Goal: Task Accomplishment & Management: Manage account settings

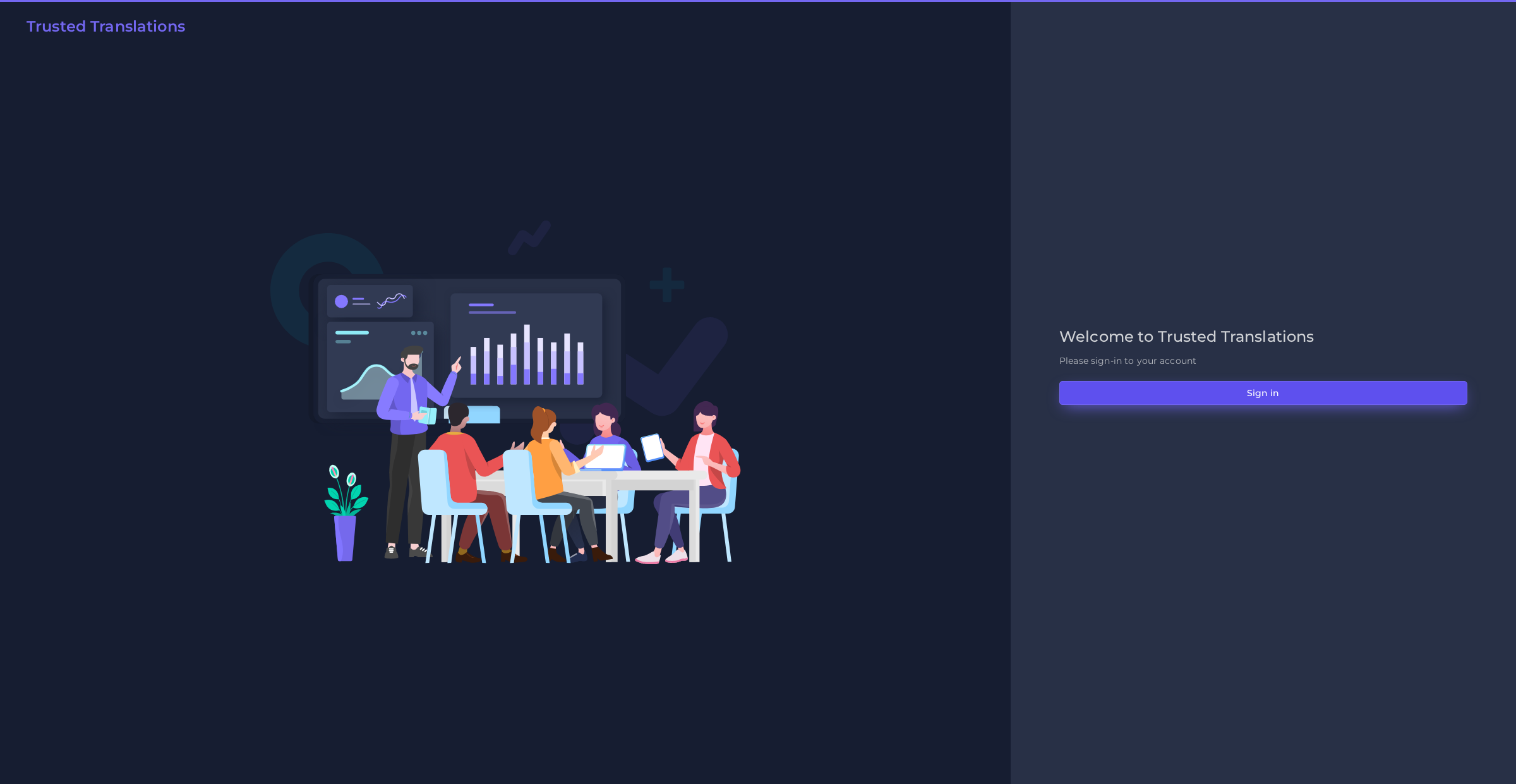
click at [1163, 396] on button "Sign in" at bounding box center [1263, 393] width 408 height 24
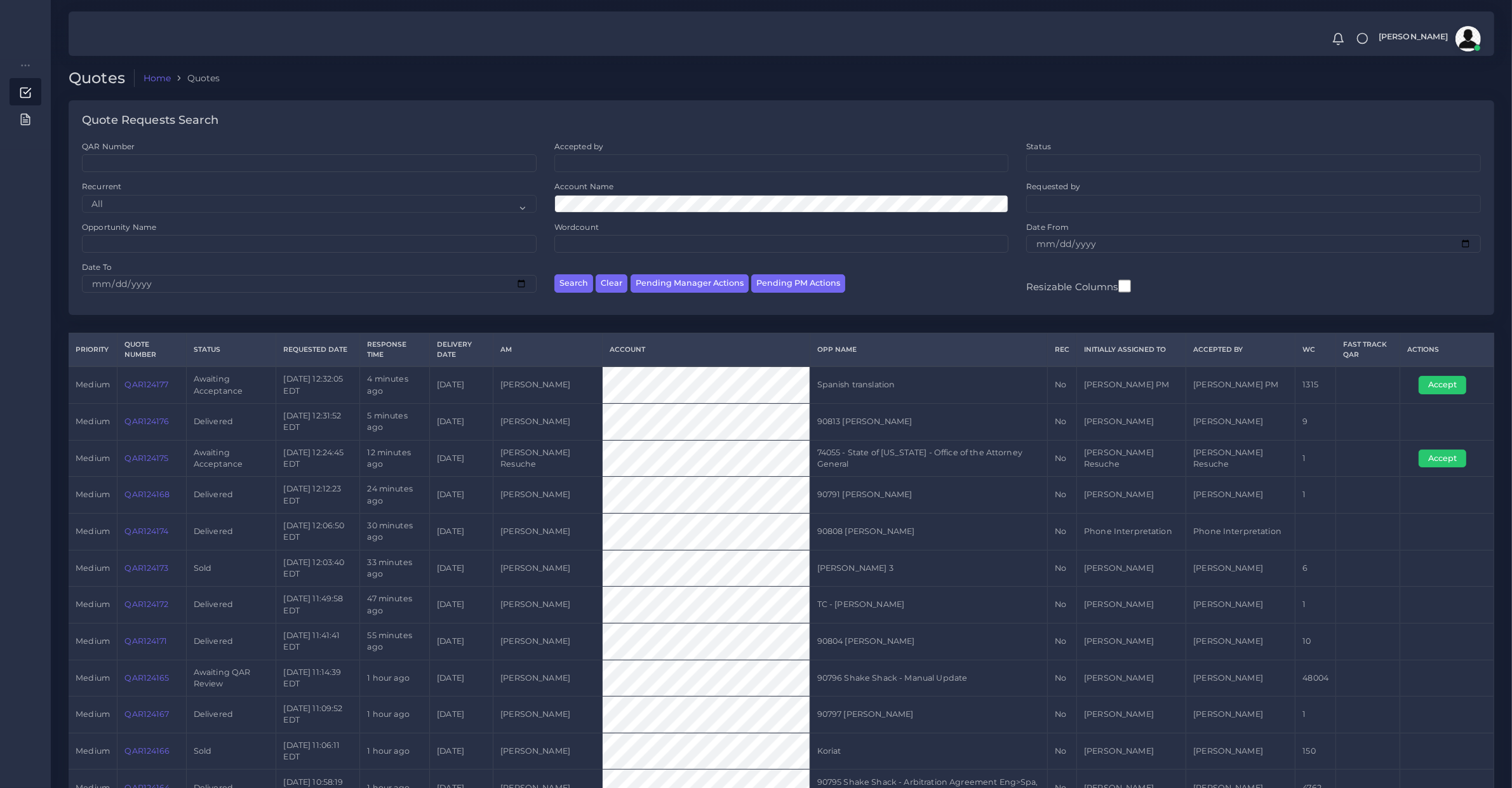
click at [622, 188] on div "Account Name" at bounding box center [782, 197] width 455 height 31
click at [555, 274] on button "Search" at bounding box center [574, 283] width 39 height 18
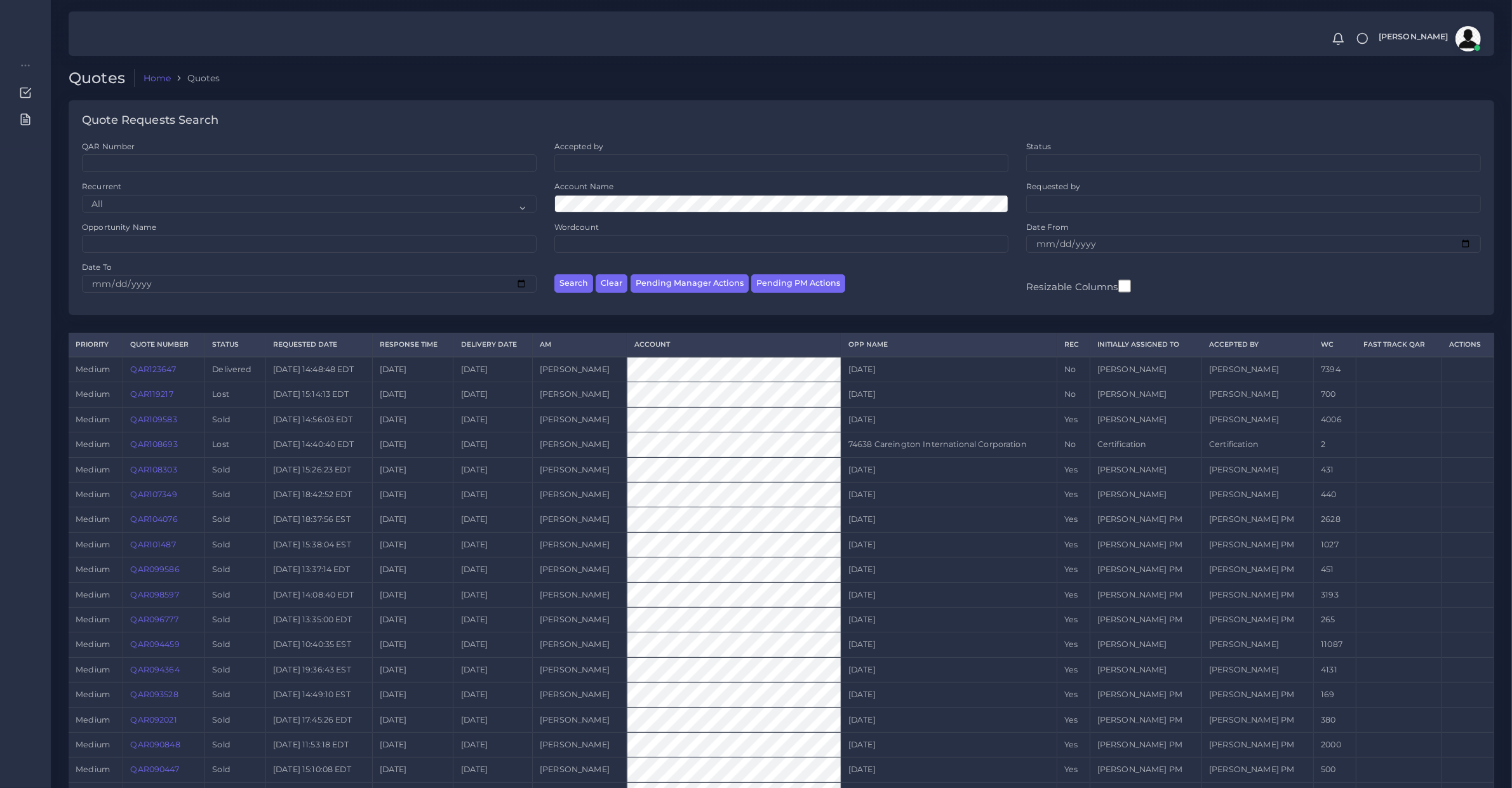
click at [150, 370] on link "QAR123647" at bounding box center [152, 369] width 45 height 10
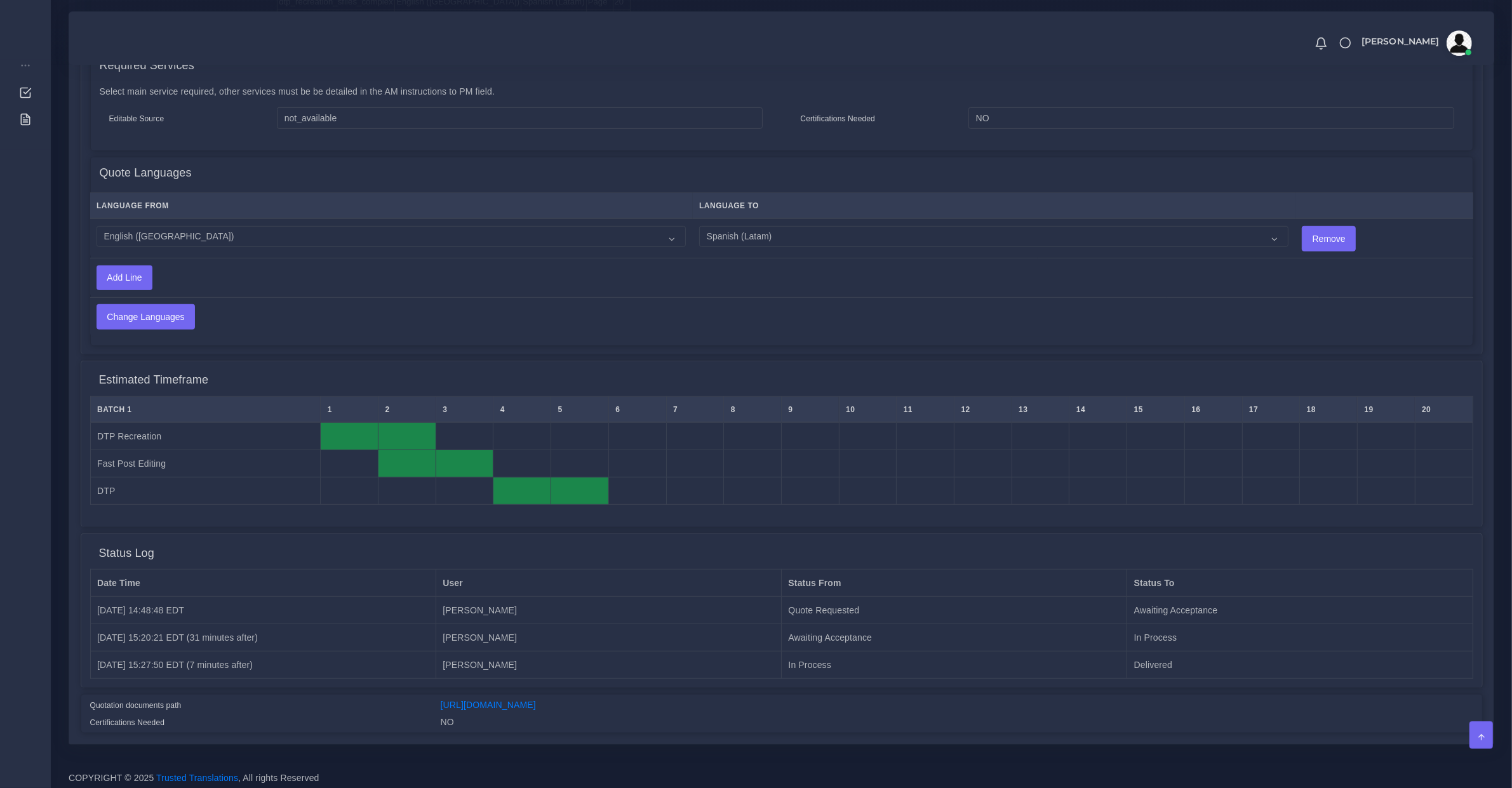
scroll to position [436, 0]
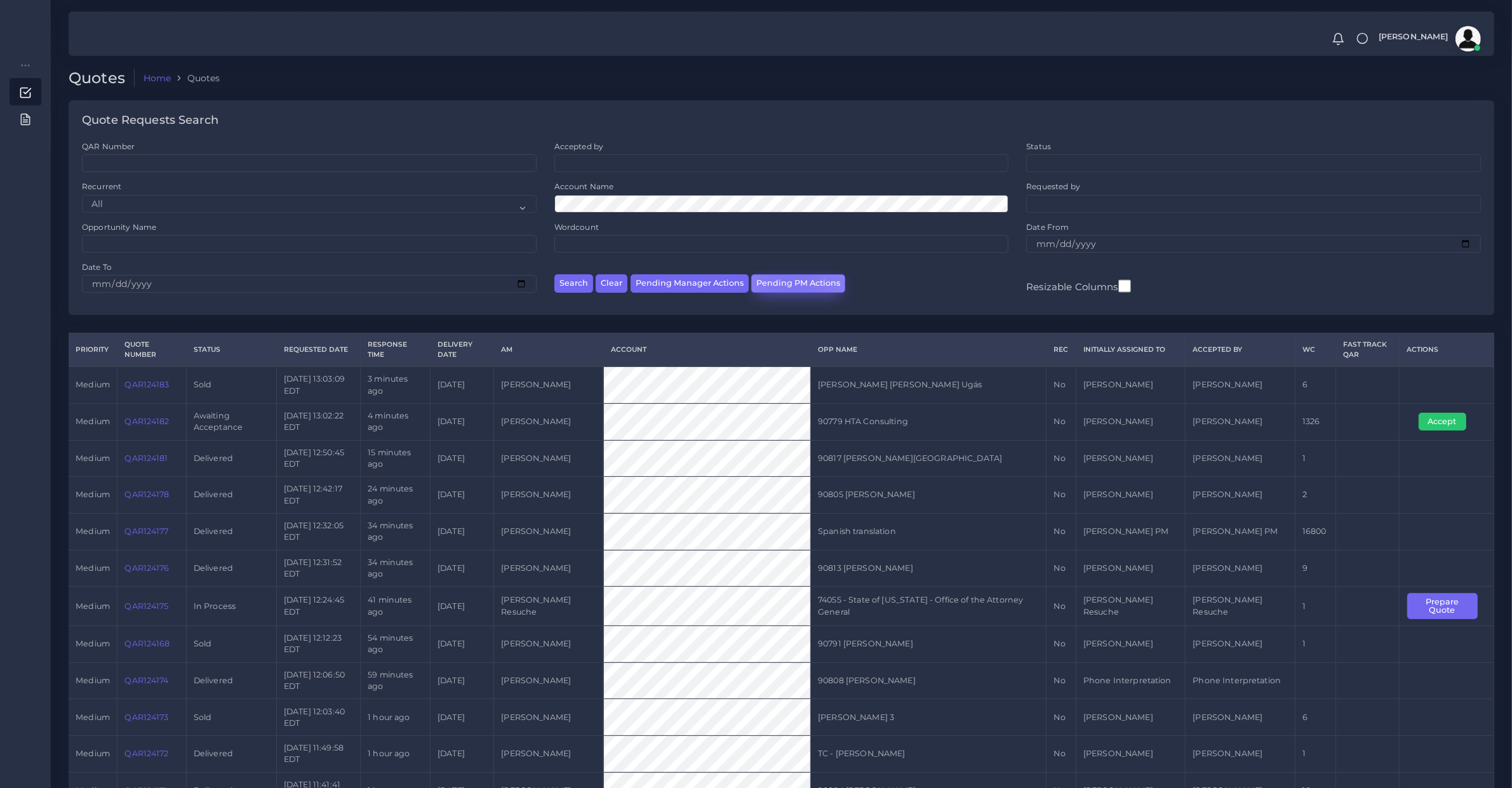
click at [789, 286] on button "Pending PM Actions" at bounding box center [798, 283] width 94 height 18
select select "awaiting_acceptance"
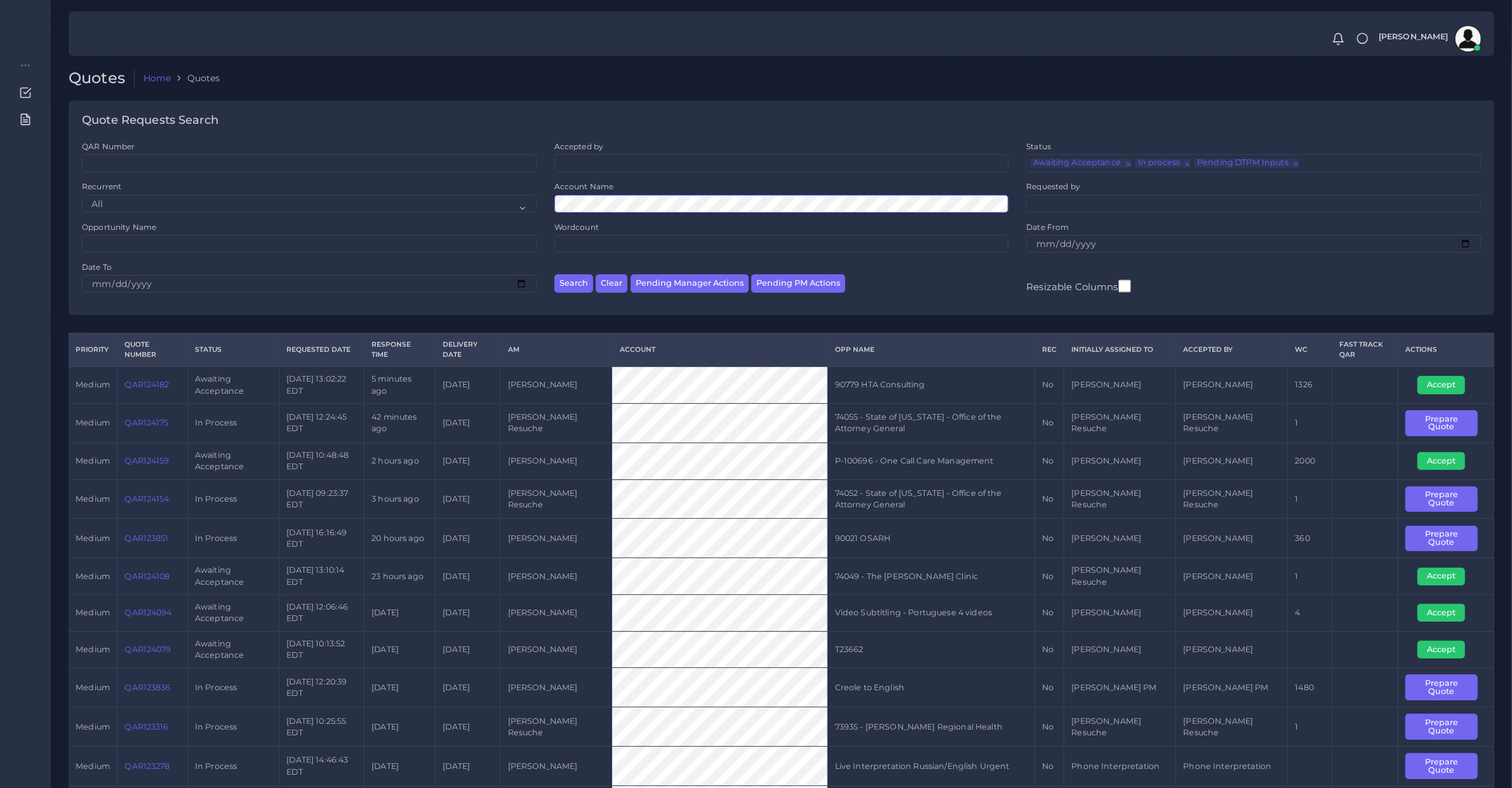
click at [555, 274] on button "Search" at bounding box center [574, 283] width 39 height 18
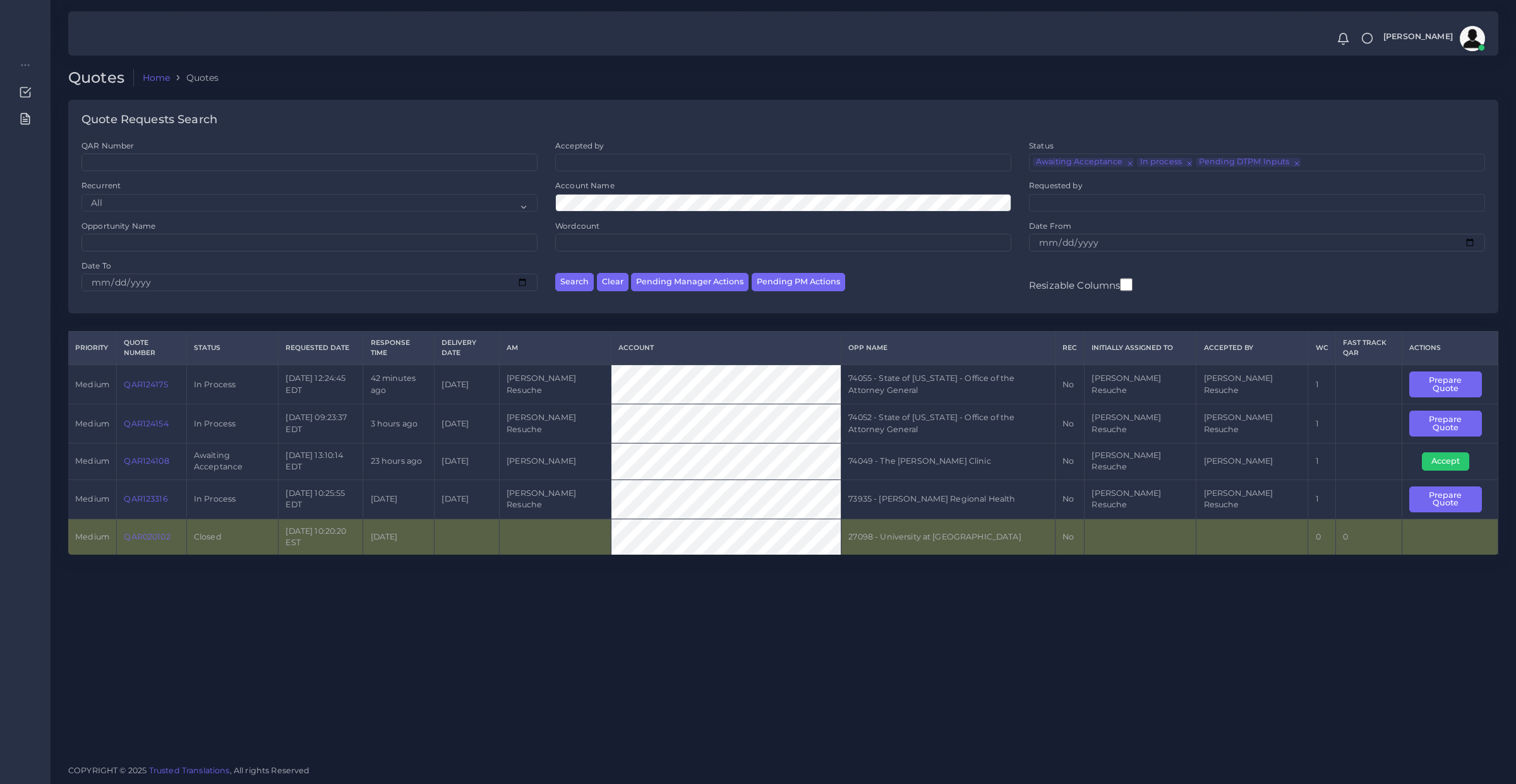
click at [146, 456] on link "QAR124108" at bounding box center [146, 460] width 45 height 10
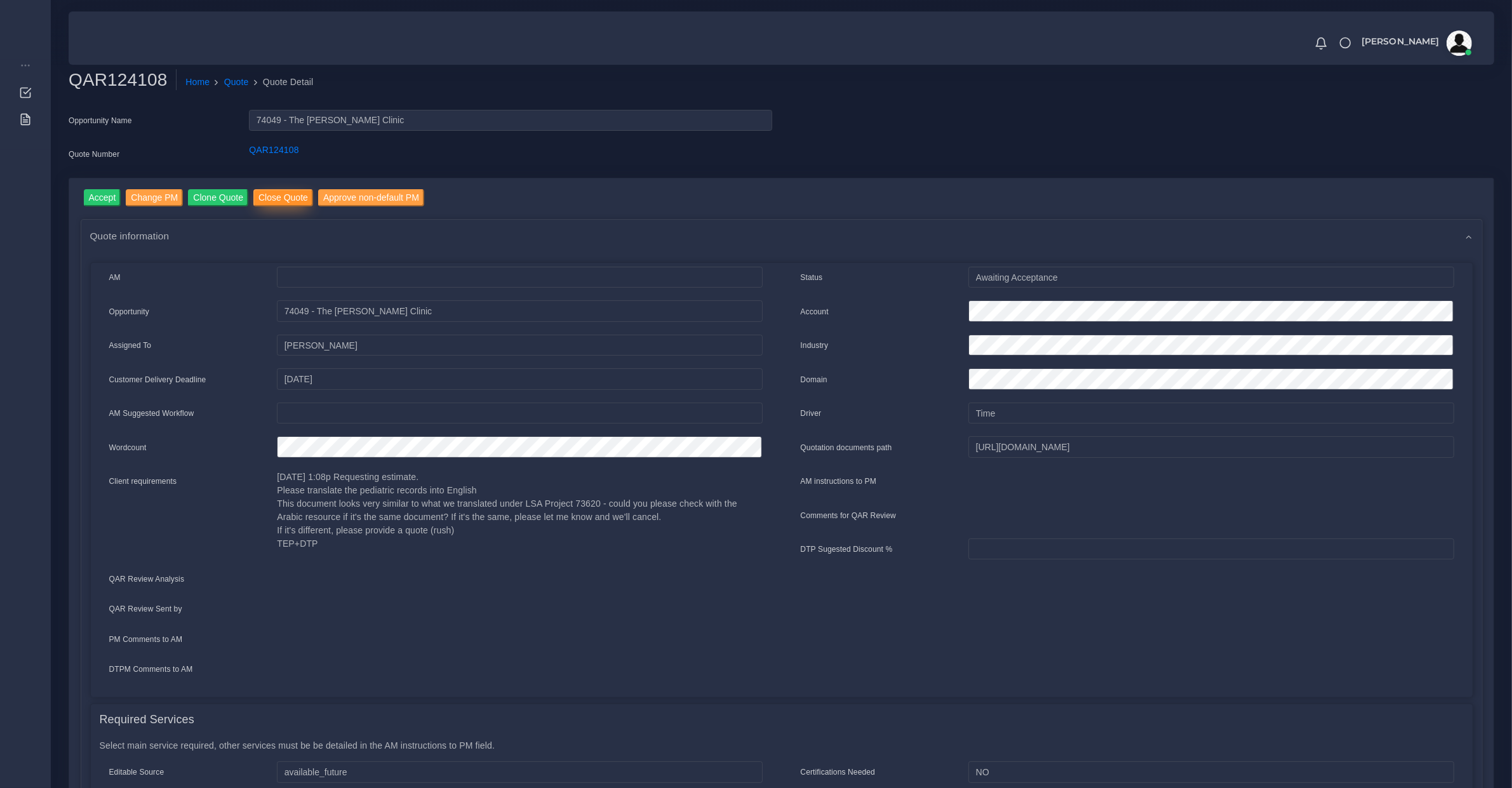
click at [281, 200] on input "Close Quote" at bounding box center [283, 197] width 60 height 17
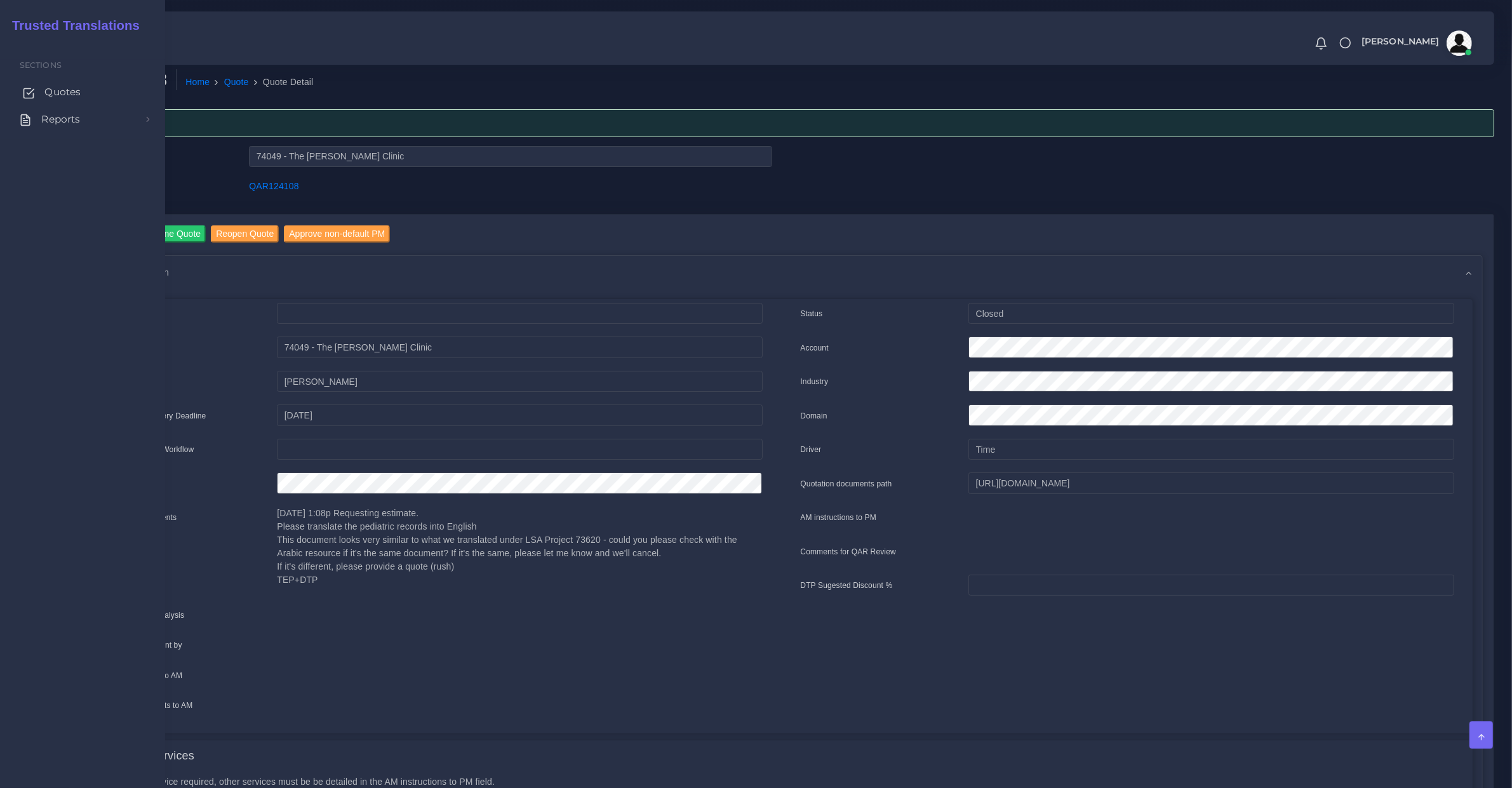
click at [66, 98] on span "Quotes" at bounding box center [62, 91] width 36 height 14
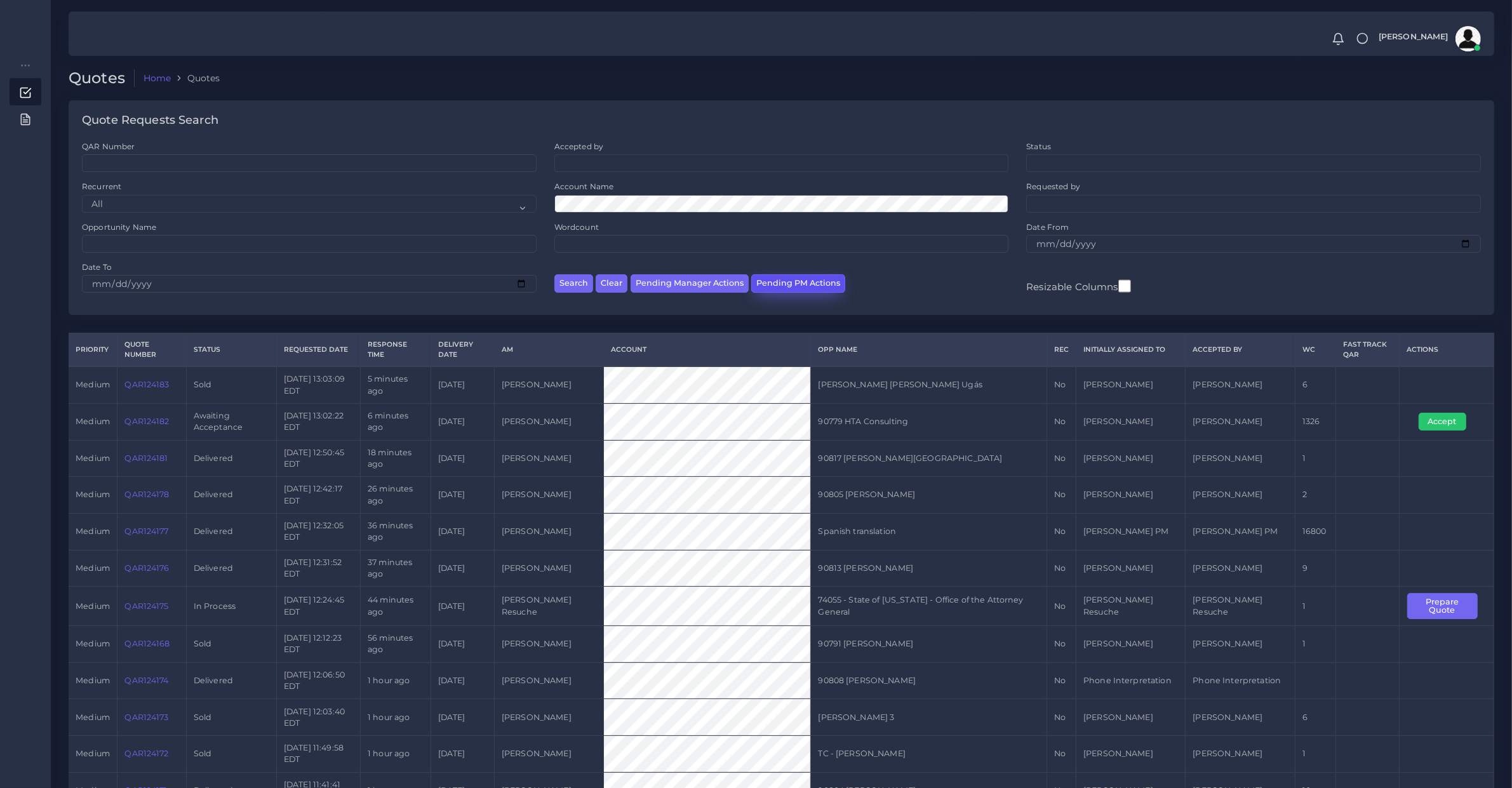
click at [804, 274] on button "Pending PM Actions" at bounding box center [798, 283] width 94 height 18
select select "awaiting_acceptance"
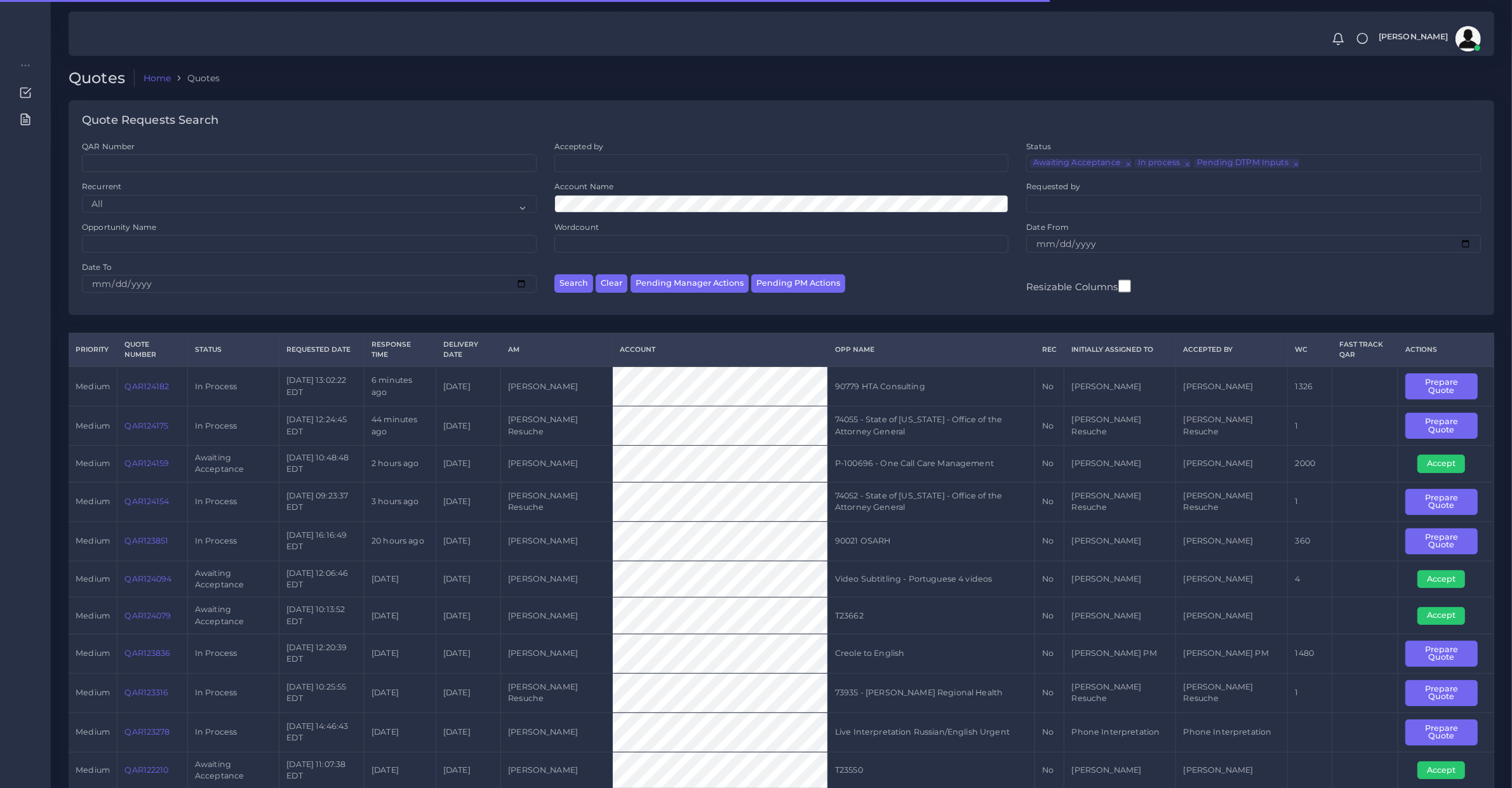
click at [555, 274] on button "Search" at bounding box center [574, 283] width 39 height 18
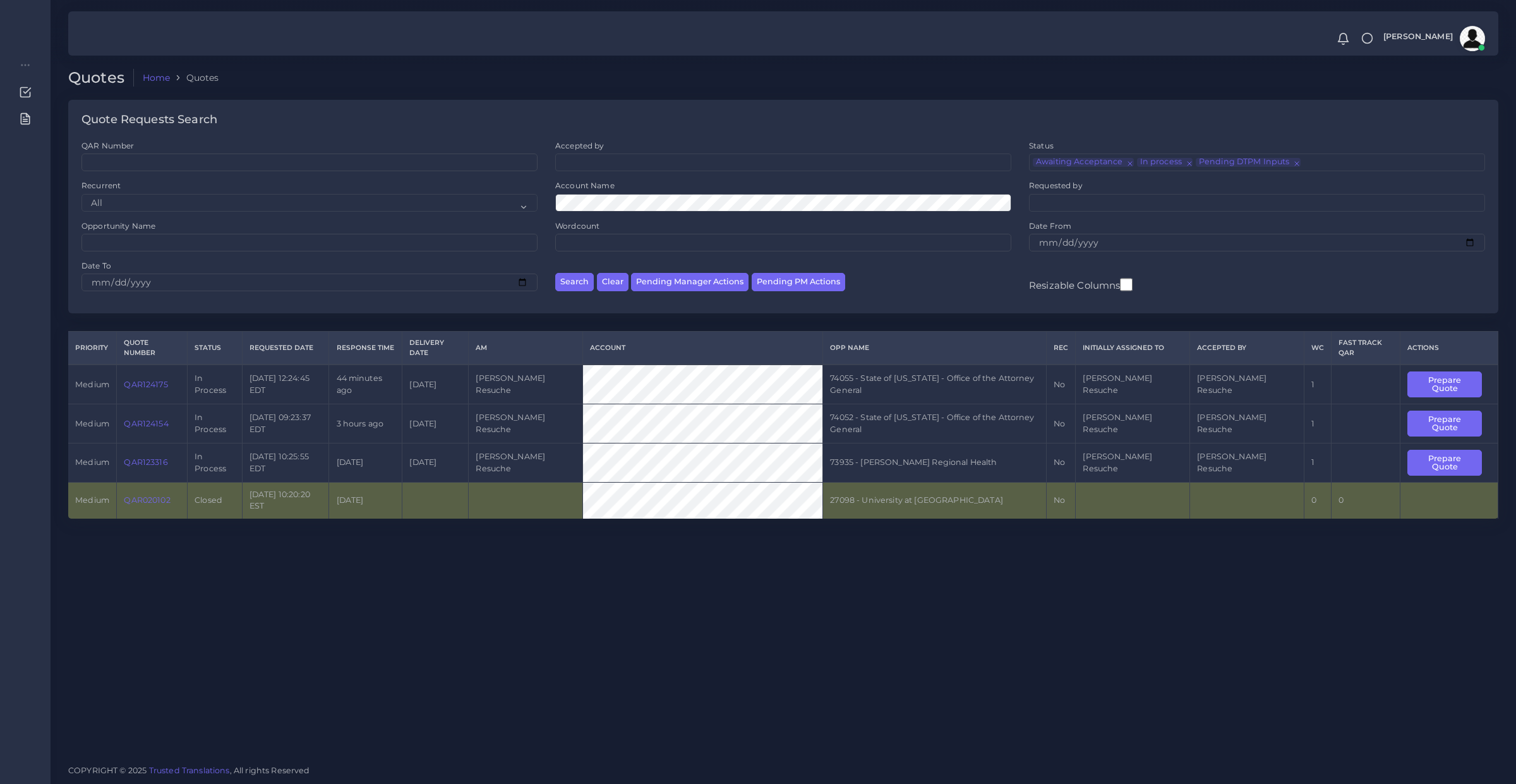
click at [140, 457] on link "QAR123316" at bounding box center [145, 462] width 44 height 10
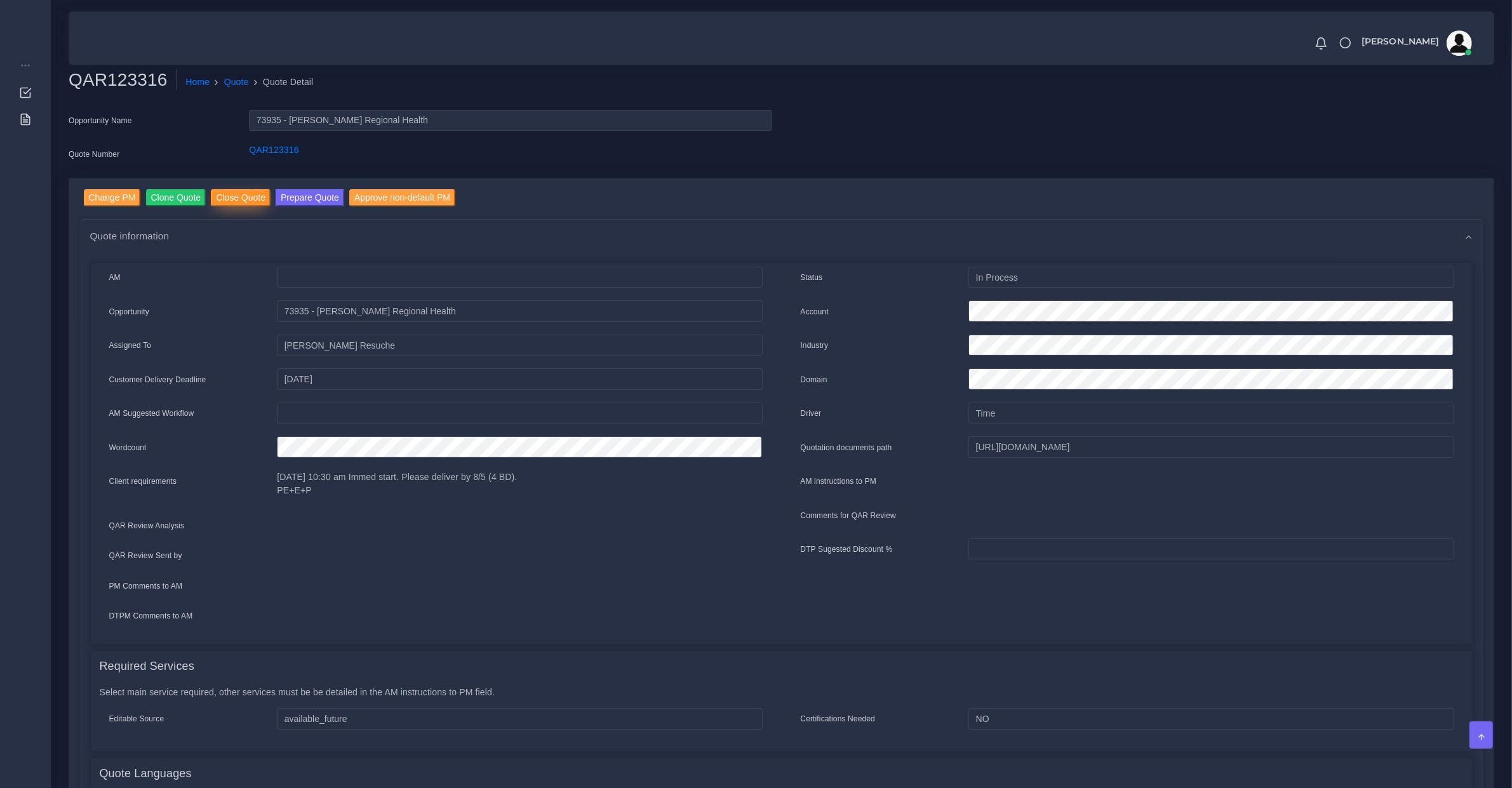
click at [235, 201] on input "Close Quote" at bounding box center [241, 197] width 60 height 17
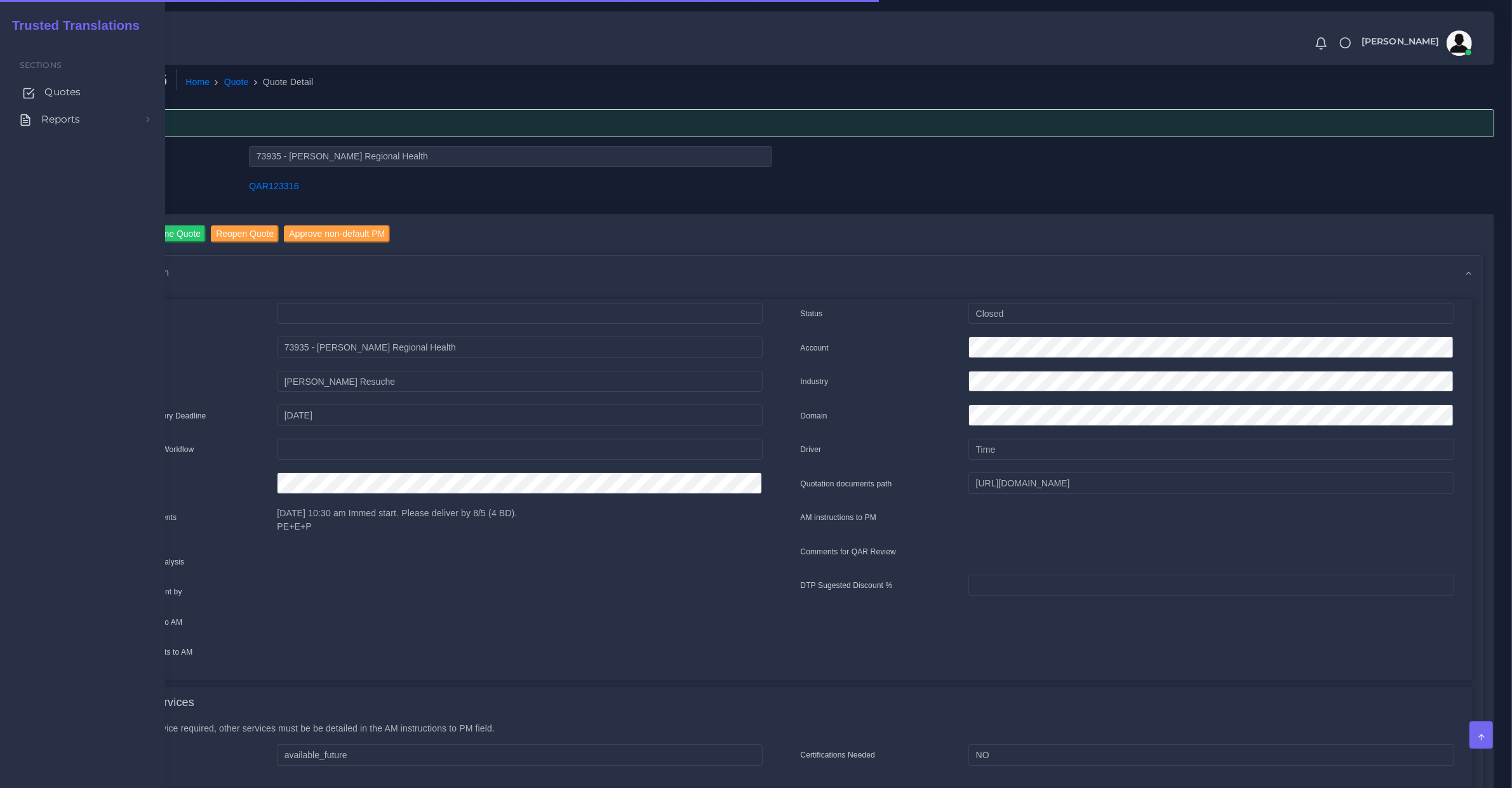
click at [41, 96] on link "Quotes" at bounding box center [83, 92] width 146 height 27
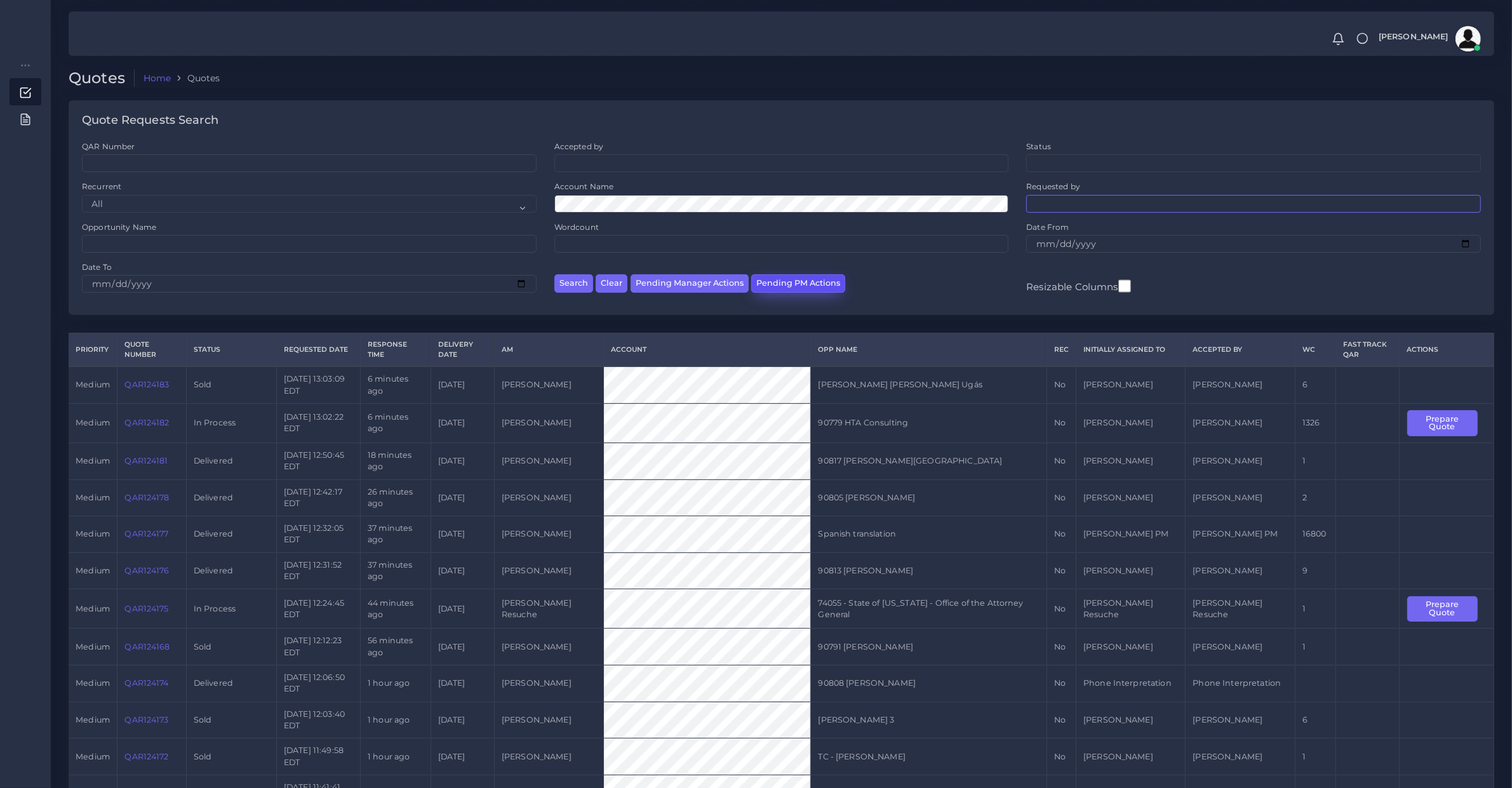
click at [797, 280] on button "Pending PM Actions" at bounding box center [798, 283] width 94 height 18
select select "awaiting_acceptance"
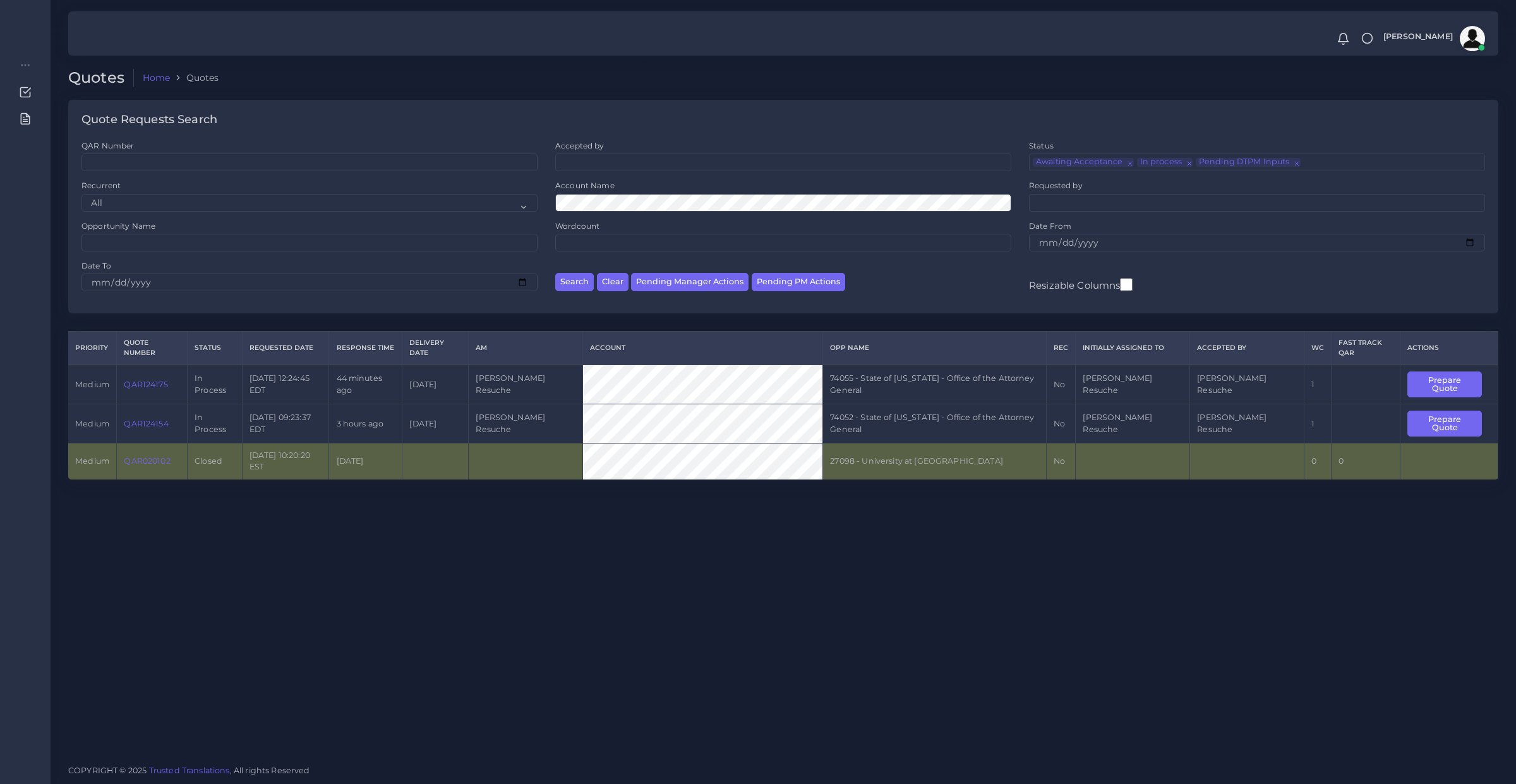
click at [136, 456] on link "QAR020102" at bounding box center [146, 460] width 46 height 10
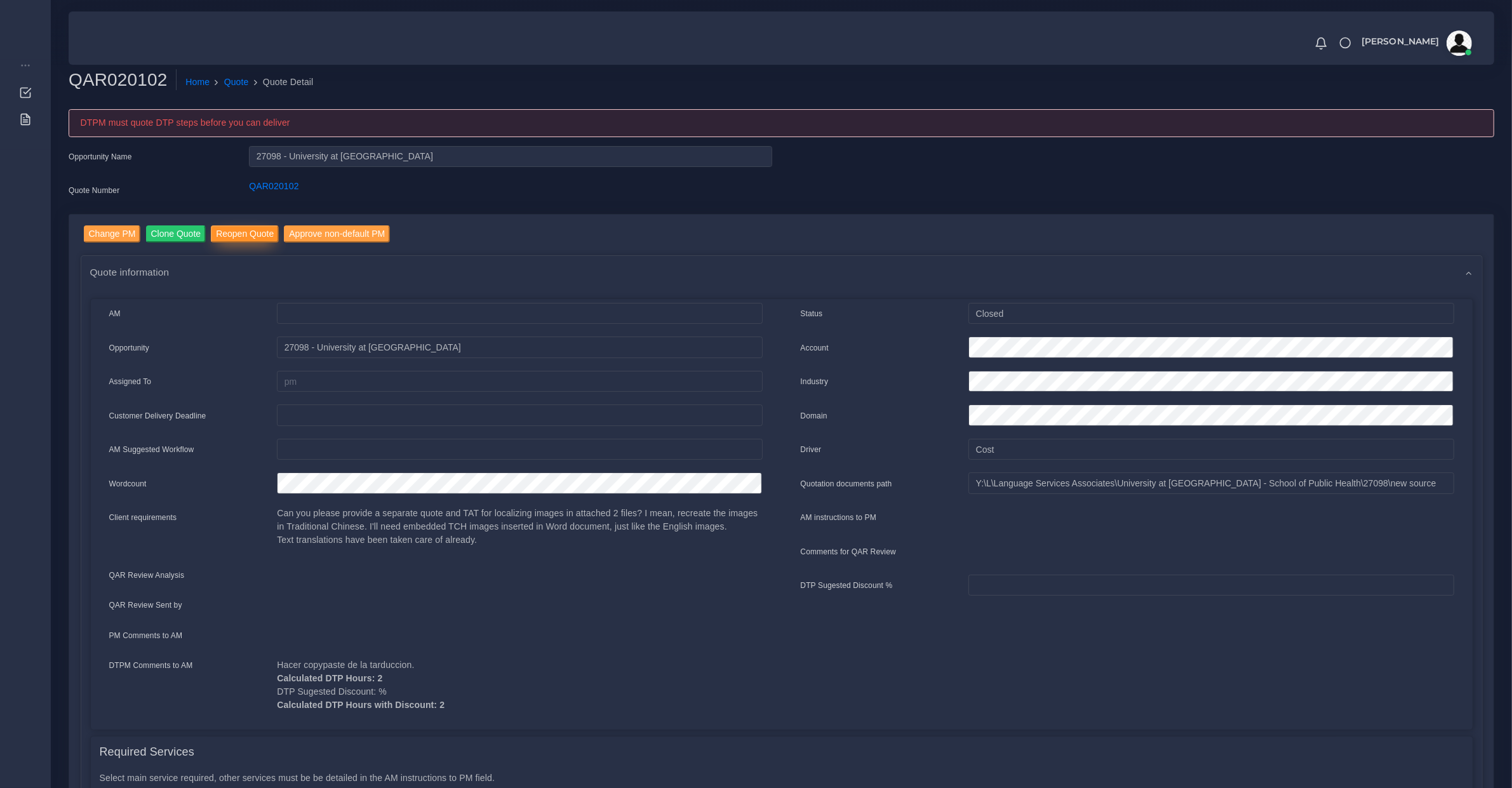
click at [229, 234] on input "Reopen Quote" at bounding box center [244, 234] width 68 height 17
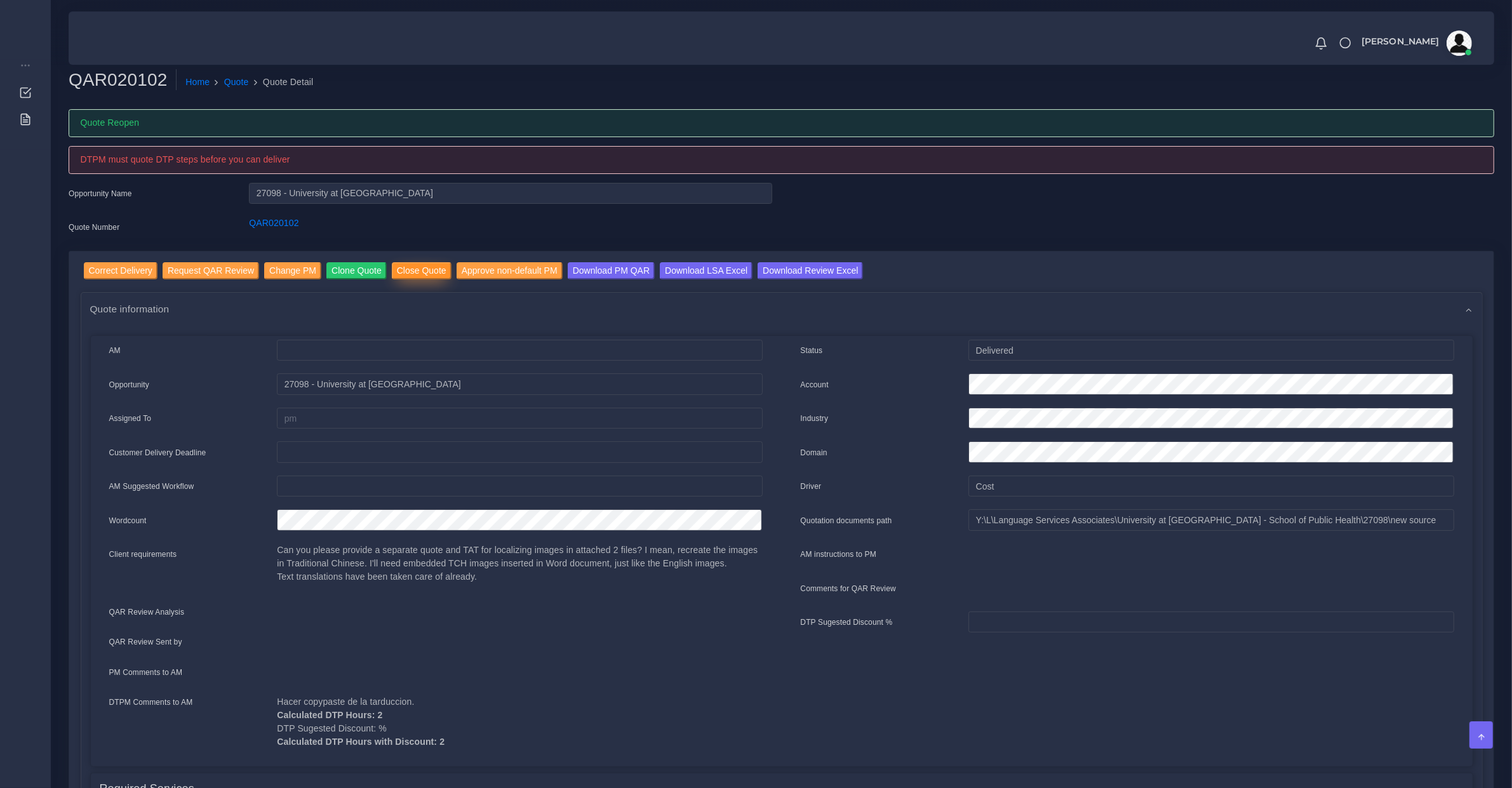
click at [409, 273] on input "Close Quote" at bounding box center [421, 270] width 60 height 17
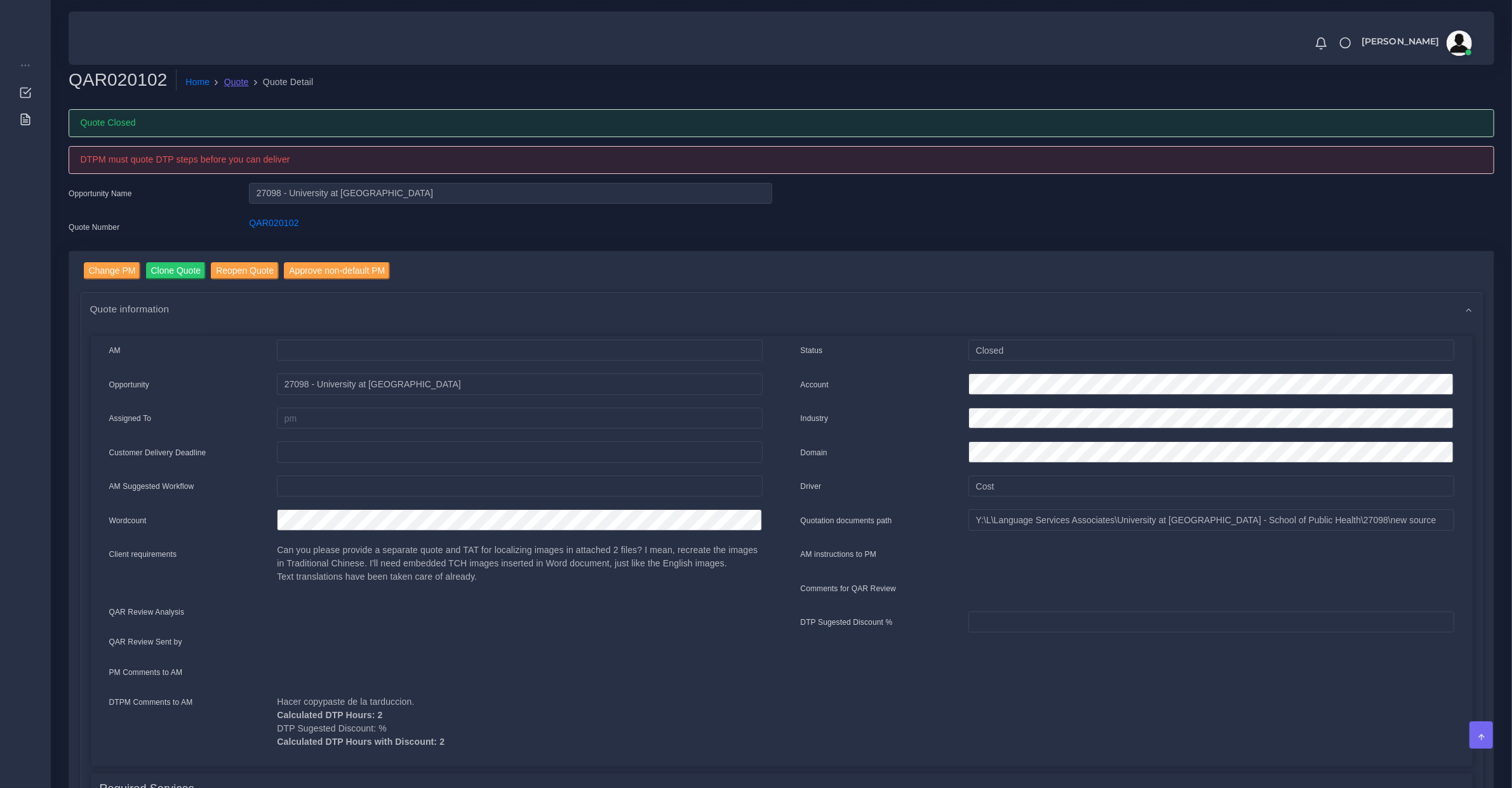
click at [227, 81] on link "Quote" at bounding box center [236, 82] width 24 height 14
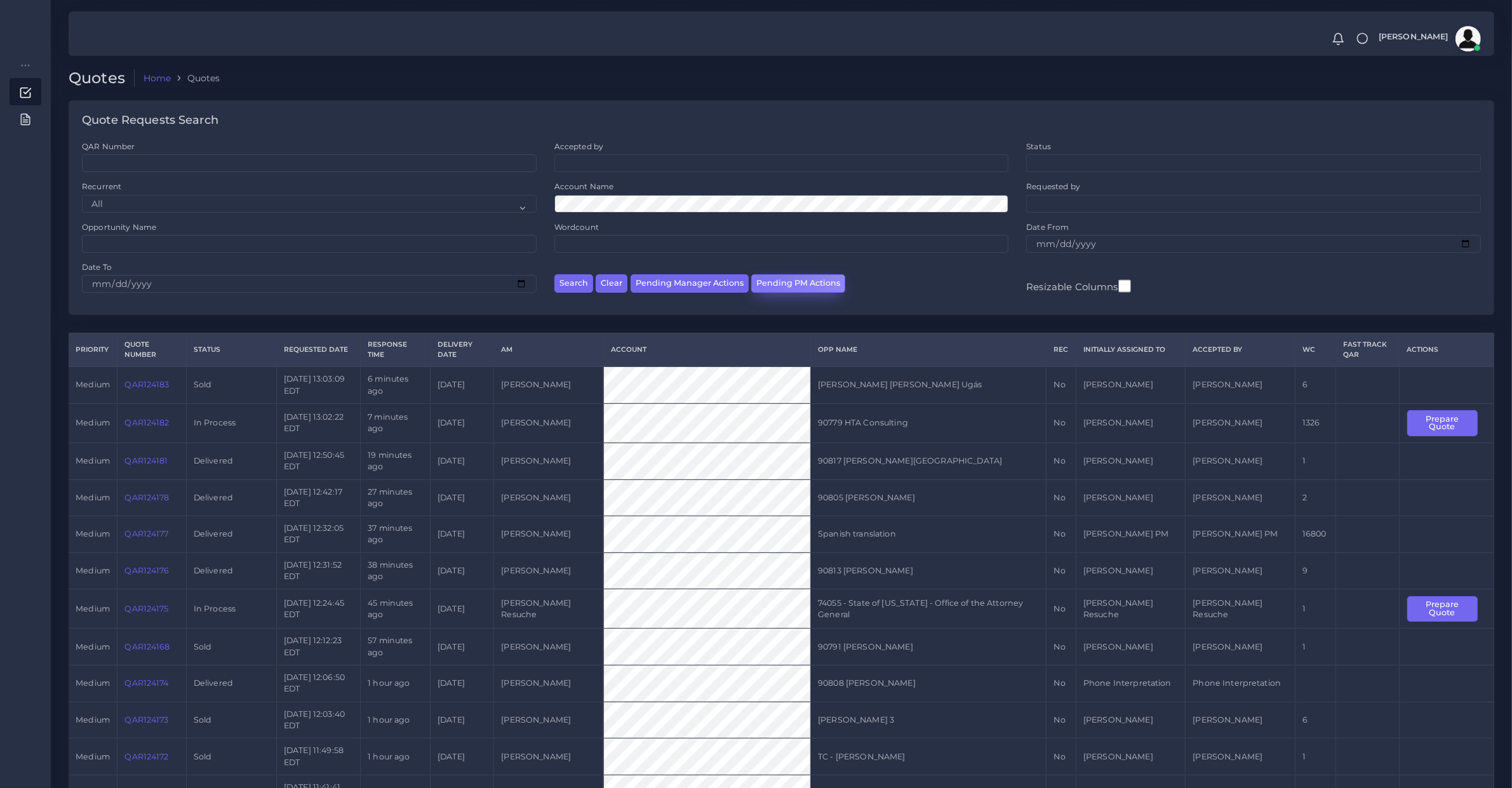
click at [759, 279] on button "Pending PM Actions" at bounding box center [798, 283] width 94 height 18
select select "awaiting_acceptance"
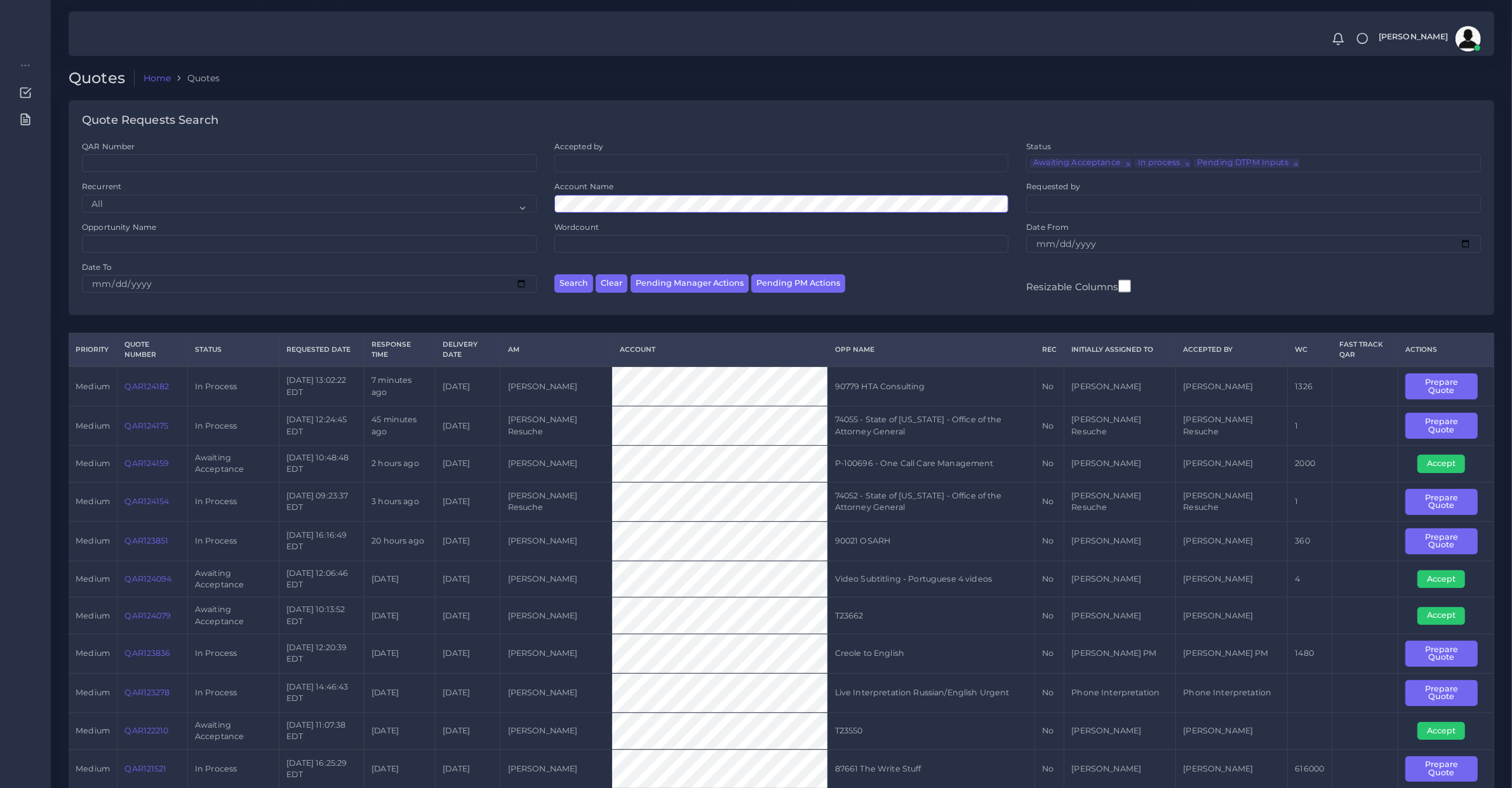
click at [555, 274] on button "Search" at bounding box center [574, 283] width 39 height 18
